Goal: Information Seeking & Learning: Learn about a topic

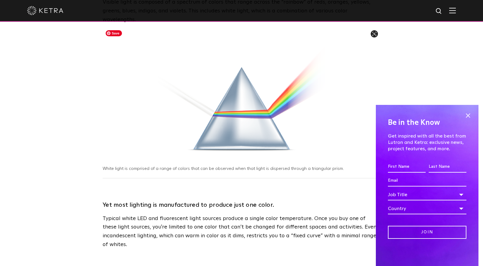
scroll to position [126, 0]
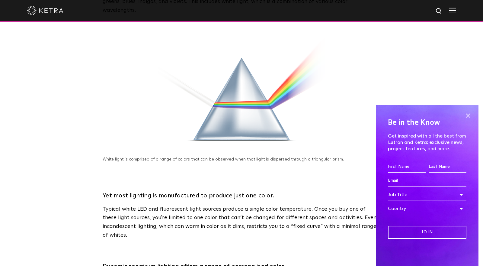
click at [473, 112] on div "Be in the Know Get inspired with all the best from Lutron and [PERSON_NAME]: ex…" at bounding box center [427, 185] width 103 height 161
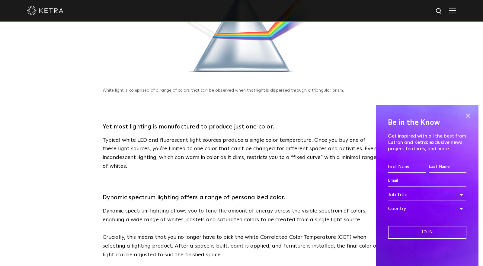
scroll to position [293, 0]
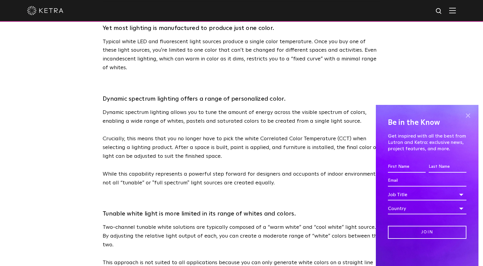
click at [469, 111] on span at bounding box center [468, 115] width 9 height 9
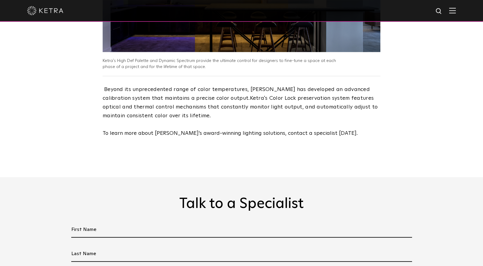
scroll to position [1215, 0]
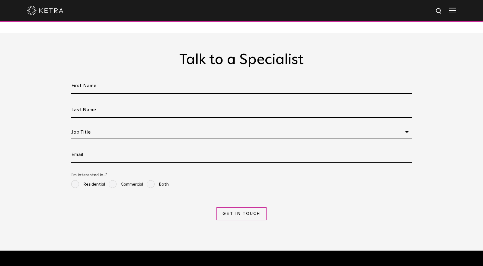
click at [454, 15] on div at bounding box center [241, 10] width 429 height 21
click at [454, 13] on img at bounding box center [452, 11] width 7 height 6
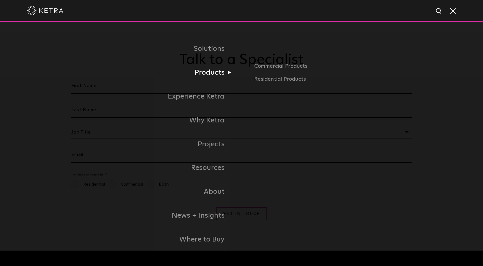
click at [228, 72] on link "Products" at bounding box center [140, 73] width 202 height 24
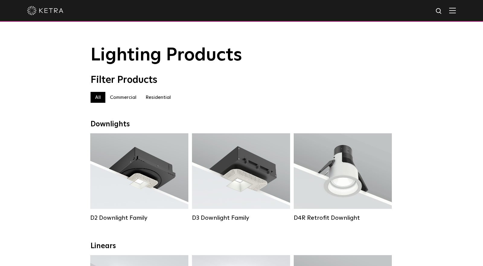
click at [158, 97] on label "Residential" at bounding box center [158, 97] width 34 height 11
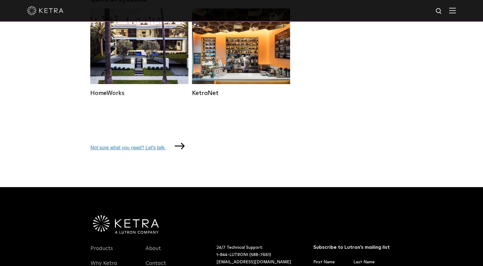
scroll to position [838, 0]
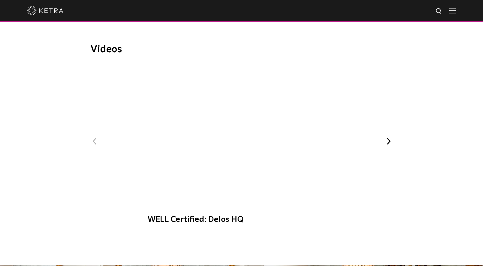
scroll to position [377, 0]
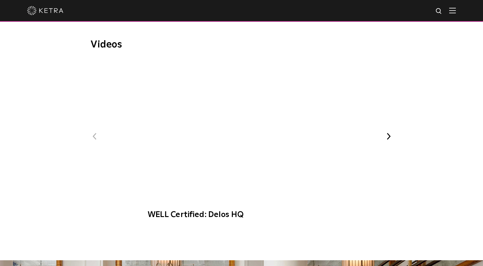
click at [388, 132] on button "Next" at bounding box center [389, 136] width 8 height 8
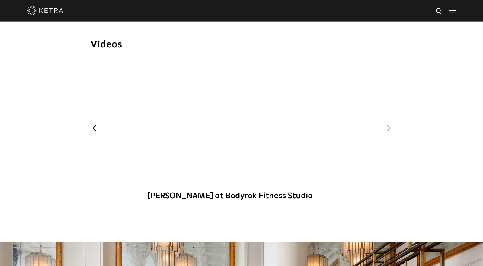
click at [391, 124] on button "Next" at bounding box center [389, 128] width 8 height 8
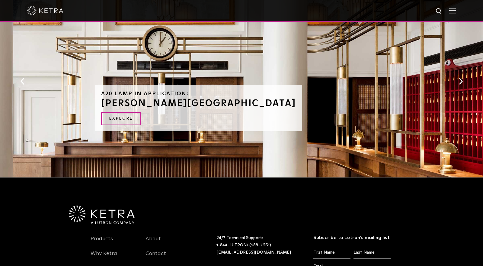
scroll to position [628, 0]
